Goal: Task Accomplishment & Management: Use online tool/utility

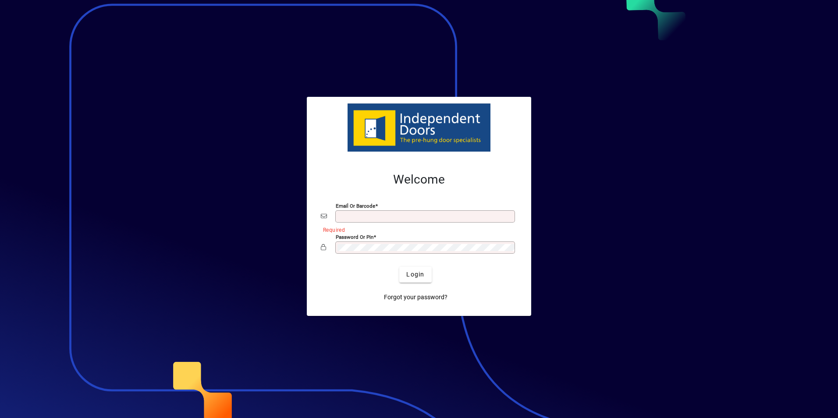
type input "**********"
click at [422, 274] on span "Login" at bounding box center [415, 274] width 18 height 9
